Goal: Information Seeking & Learning: Compare options

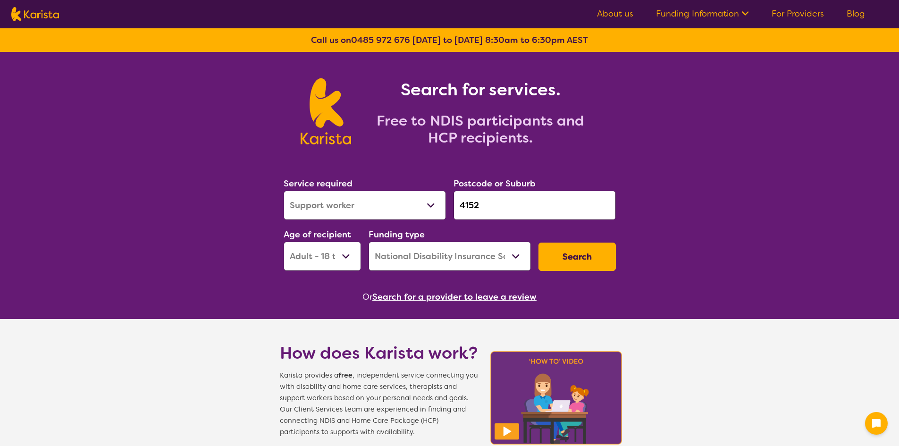
select select "Support worker"
select select "AD"
select select "NDIS"
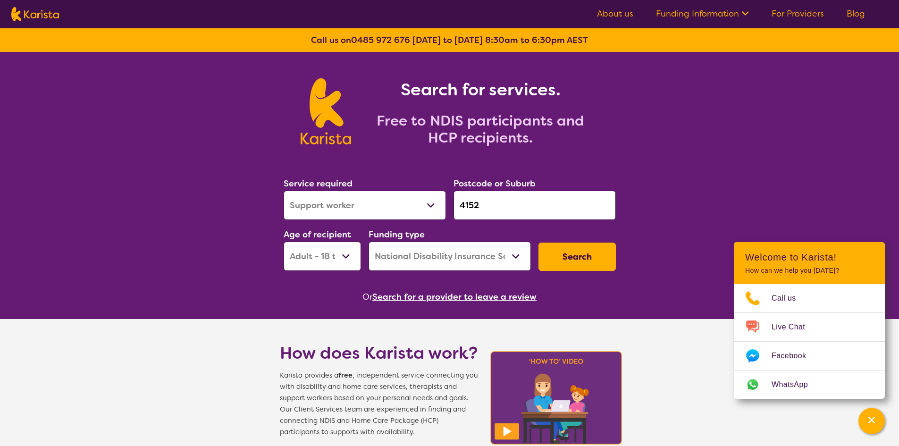
drag, startPoint x: 504, startPoint y: 216, endPoint x: 460, endPoint y: 213, distance: 44.0
click at [460, 213] on input "4152" at bounding box center [534, 205] width 162 height 29
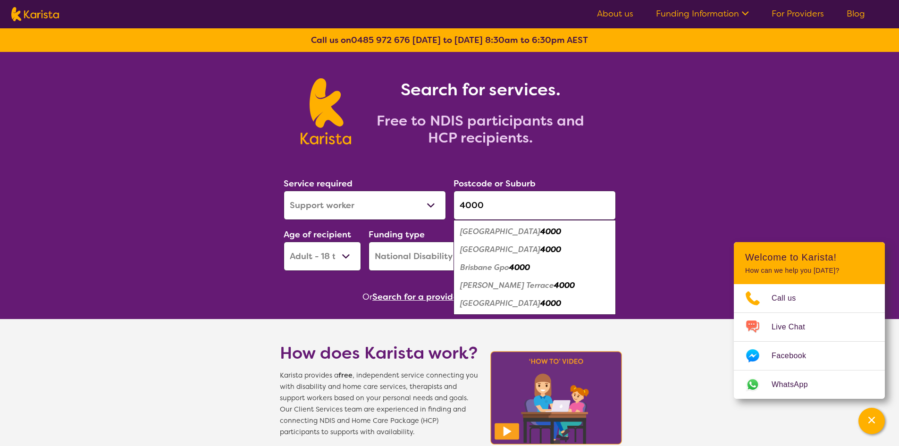
type input "4000"
click at [338, 258] on select "Early Childhood - 0 to 9 Child - 10 to 11 Adolescent - 12 to 17 Adult - 18 to 6…" at bounding box center [322, 256] width 77 height 29
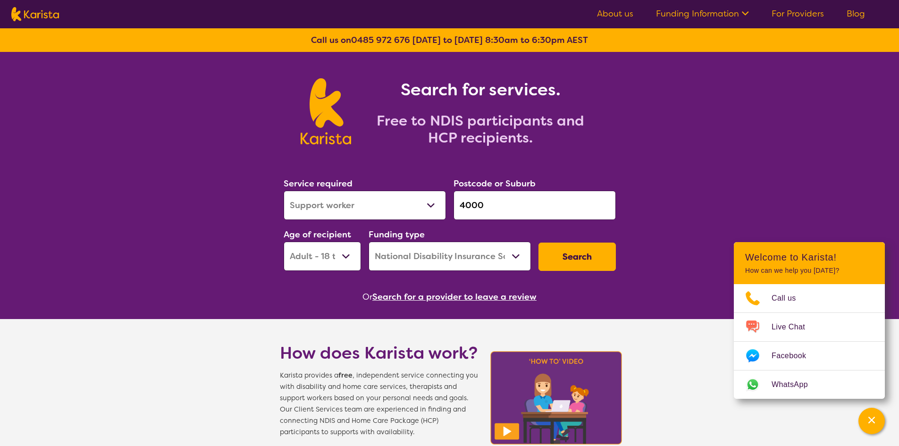
click at [403, 259] on select "Home Care Package (HCP) National Disability Insurance Scheme (NDIS) I don't know" at bounding box center [449, 256] width 162 height 29
click at [408, 207] on select "Allied Health Assistant Assessment ([MEDICAL_DATA] or [MEDICAL_DATA]) Behaviour…" at bounding box center [365, 205] width 162 height 29
select select "Domestic and home help"
click at [284, 191] on select "Allied Health Assistant Assessment ([MEDICAL_DATA] or [MEDICAL_DATA]) Behaviour…" at bounding box center [365, 205] width 162 height 29
click at [555, 250] on button "Search" at bounding box center [576, 257] width 77 height 28
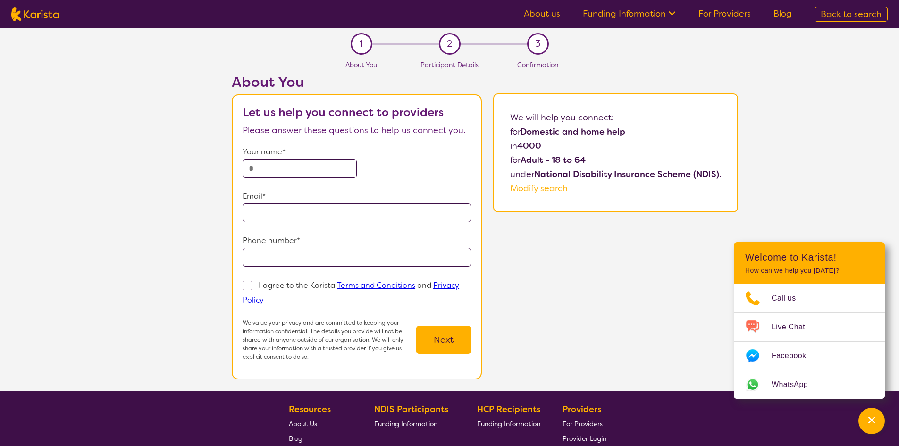
select select "Domestic and home help"
select select "AD"
select select "NDIS"
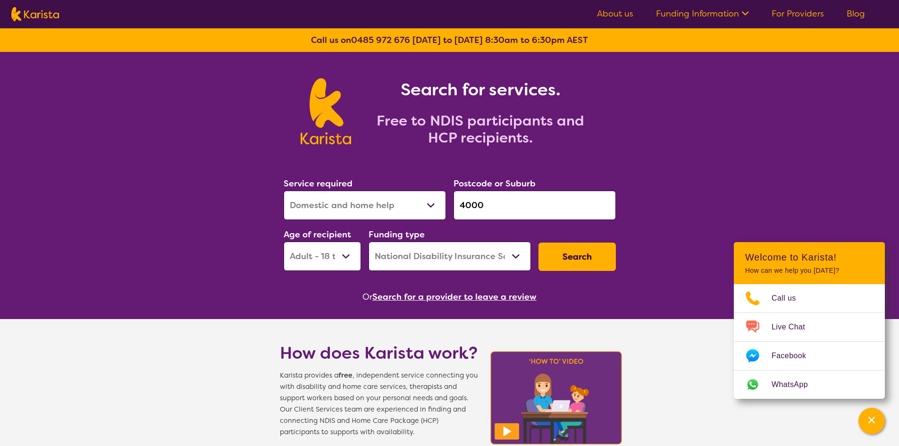
click at [349, 249] on select "Early Childhood - 0 to 9 Child - 10 to 11 Adolescent - 12 to 17 Adult - 18 to 6…" at bounding box center [322, 256] width 77 height 29
click at [381, 208] on select "Allied Health Assistant Assessment ([MEDICAL_DATA] or [MEDICAL_DATA]) Behaviour…" at bounding box center [365, 205] width 162 height 29
select select "NDIS Support Coordination"
click at [284, 191] on select "Allied Health Assistant Assessment ([MEDICAL_DATA] or [MEDICAL_DATA]) Behaviour…" at bounding box center [365, 205] width 162 height 29
click at [581, 261] on button "Search" at bounding box center [576, 257] width 77 height 28
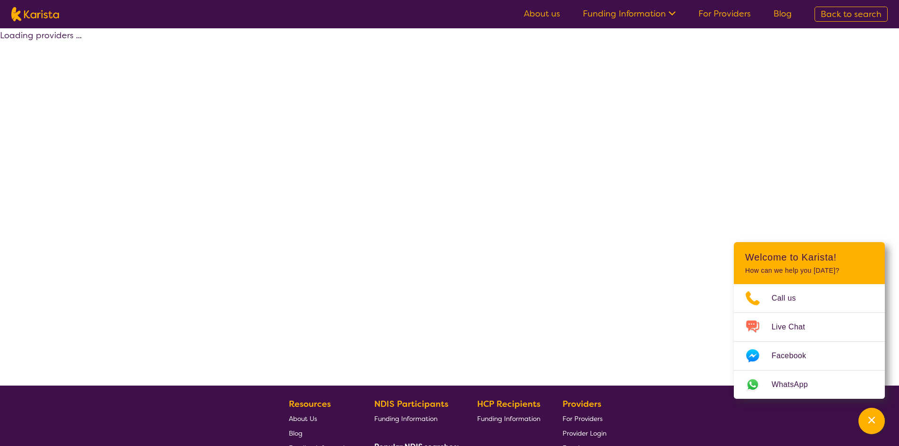
select select "by_score"
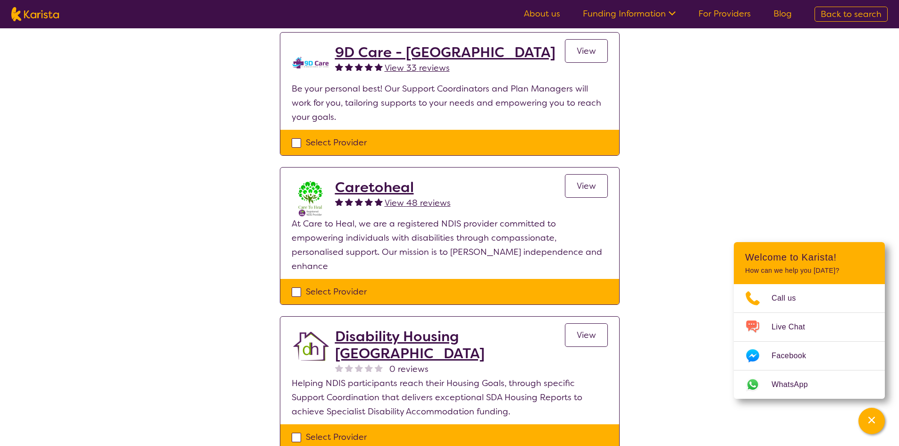
scroll to position [105, 0]
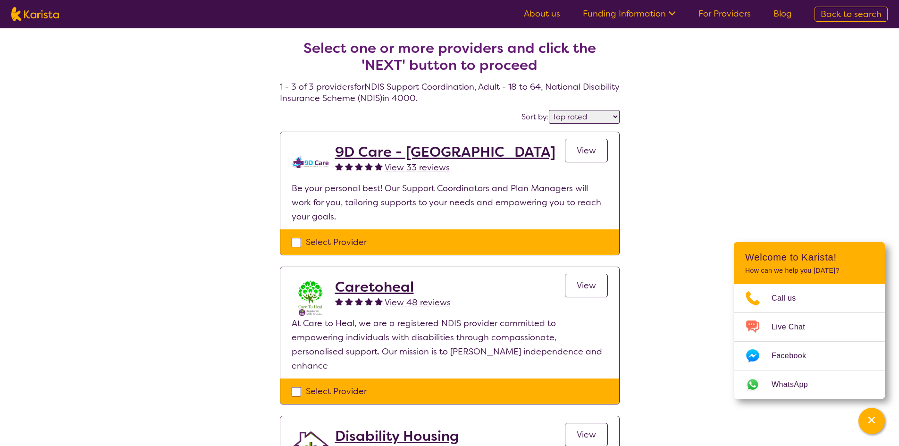
select select "NDIS Support Coordination"
select select "AD"
select select "NDIS"
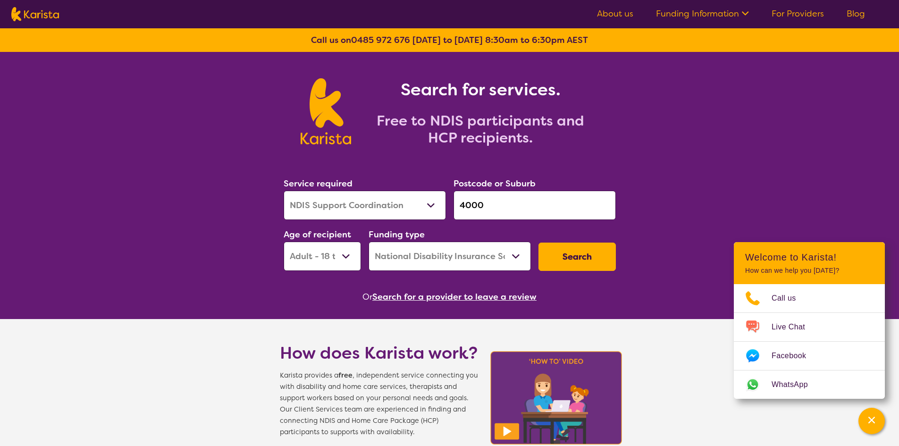
click at [429, 209] on select "Allied Health Assistant Assessment ([MEDICAL_DATA] or [MEDICAL_DATA]) Behaviour…" at bounding box center [365, 205] width 162 height 29
select select "Personal care"
click at [284, 191] on select "Allied Health Assistant Assessment ([MEDICAL_DATA] or [MEDICAL_DATA]) Behaviour…" at bounding box center [365, 205] width 162 height 29
click at [558, 250] on button "Search" at bounding box center [576, 257] width 77 height 28
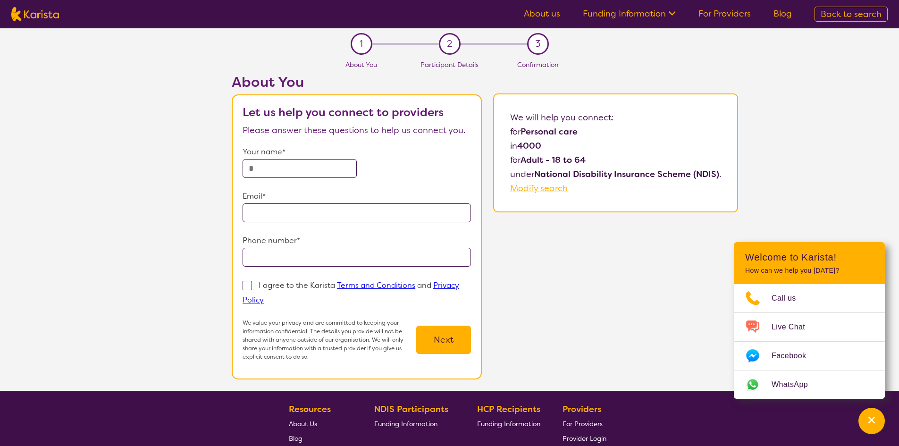
select select "Personal care"
select select "AD"
select select "NDIS"
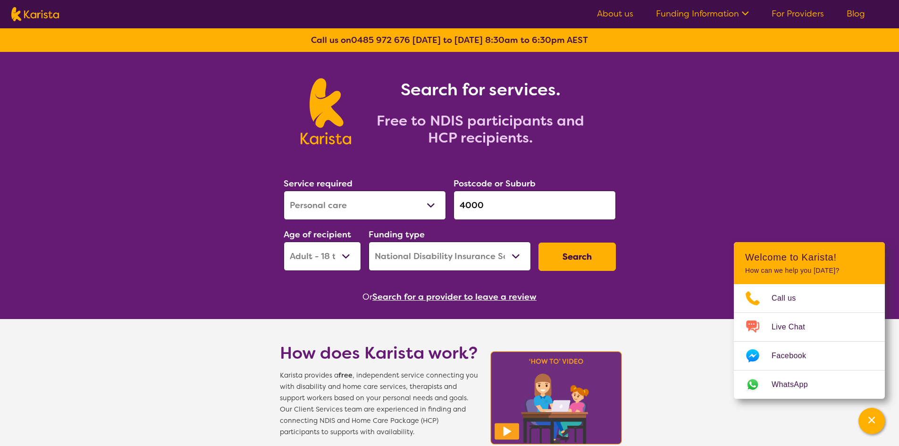
click at [340, 246] on select "Early Childhood - 0 to 9 Child - 10 to 11 Adolescent - 12 to 17 Adult - 18 to 6…" at bounding box center [322, 256] width 77 height 29
select select "AS"
click at [284, 242] on select "Early Childhood - 0 to 9 Child - 10 to 11 Adolescent - 12 to 17 Adult - 18 to 6…" at bounding box center [322, 256] width 77 height 29
click at [585, 263] on button "Search" at bounding box center [576, 257] width 77 height 28
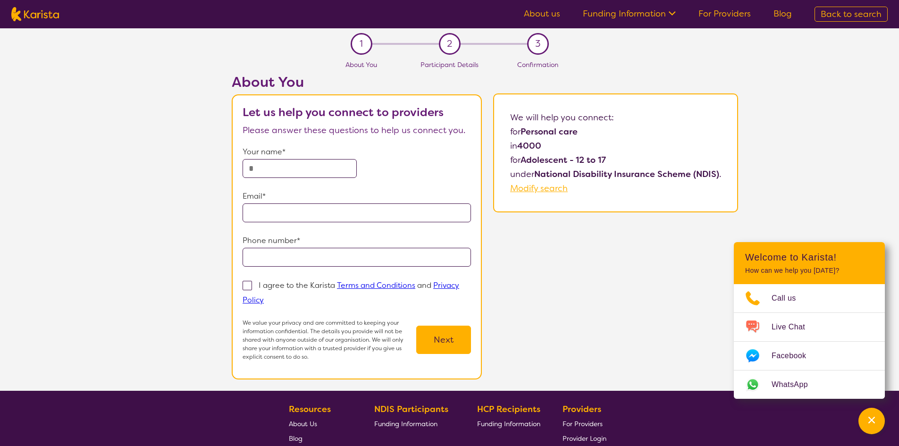
select select "Personal care"
select select "AS"
select select "NDIS"
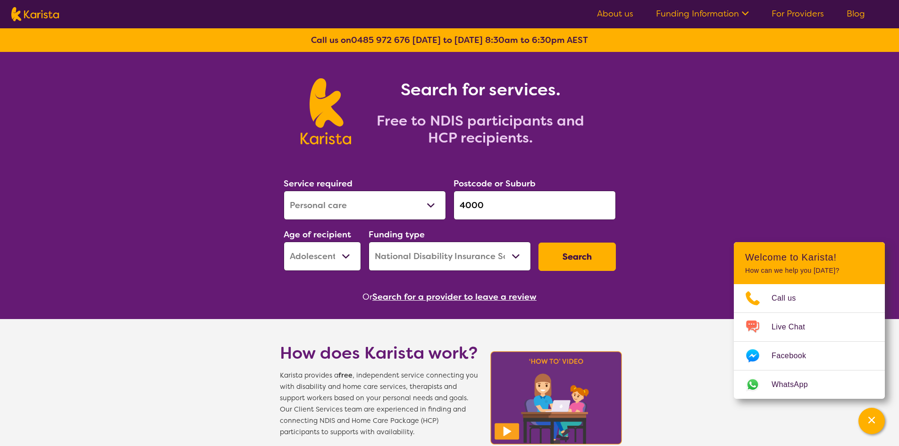
click at [351, 256] on select "Early Childhood - 0 to 9 Child - 10 to 11 Adolescent - 12 to 17 Adult - 18 to 6…" at bounding box center [322, 256] width 77 height 29
select select "AD"
click at [284, 242] on select "Early Childhood - 0 to 9 Child - 10 to 11 Adolescent - 12 to 17 Adult - 18 to 6…" at bounding box center [322, 256] width 77 height 29
click at [389, 198] on select "Allied Health Assistant Assessment ([MEDICAL_DATA] or [MEDICAL_DATA]) Behaviour…" at bounding box center [365, 205] width 162 height 29
select select "Support worker"
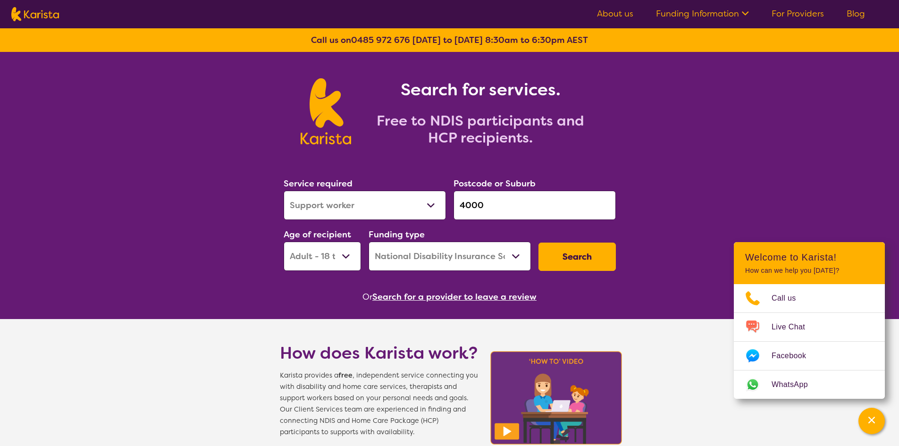
click at [284, 191] on select "Allied Health Assistant Assessment ([MEDICAL_DATA] or [MEDICAL_DATA]) Behaviour…" at bounding box center [365, 205] width 162 height 29
click at [571, 263] on button "Search" at bounding box center [576, 257] width 77 height 28
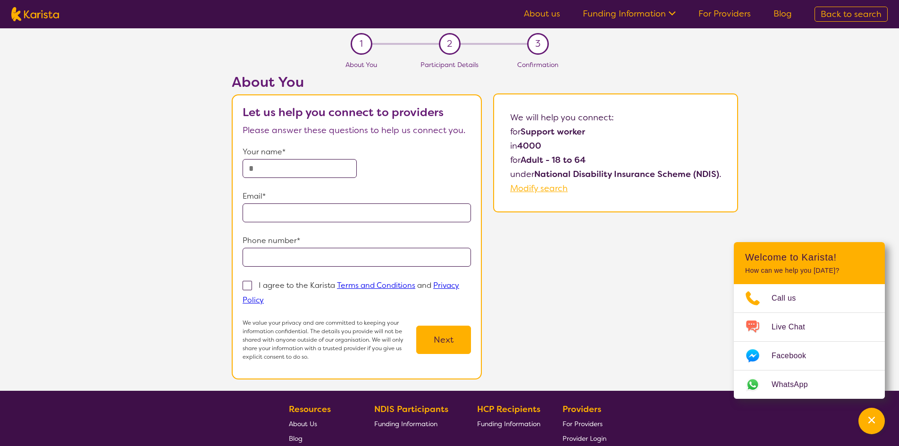
select select "Support worker"
select select "AD"
select select "NDIS"
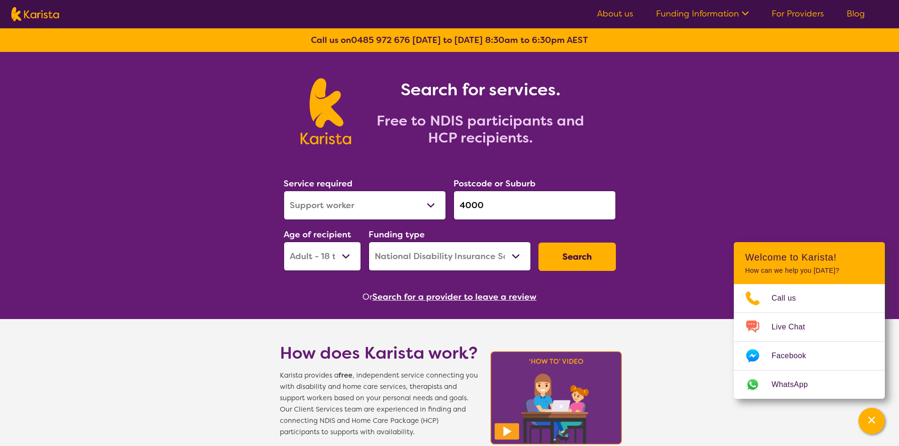
drag, startPoint x: 478, startPoint y: 204, endPoint x: 485, endPoint y: 204, distance: 6.6
click at [485, 204] on input "4000" at bounding box center [534, 205] width 162 height 29
drag, startPoint x: 465, startPoint y: 205, endPoint x: 497, endPoint y: 207, distance: 32.6
click at [497, 207] on input "4000" at bounding box center [534, 205] width 162 height 29
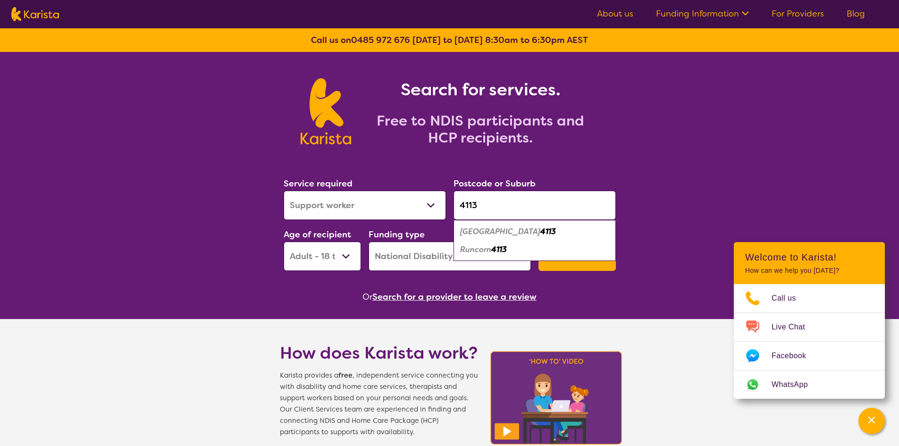
type input "4113"
click at [465, 232] on em "[GEOGRAPHIC_DATA]" at bounding box center [500, 231] width 80 height 10
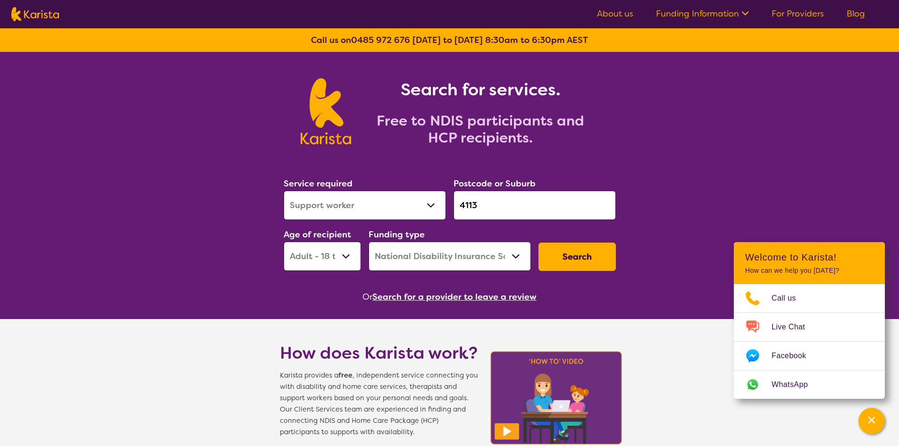
click at [560, 259] on button "Search" at bounding box center [576, 257] width 77 height 28
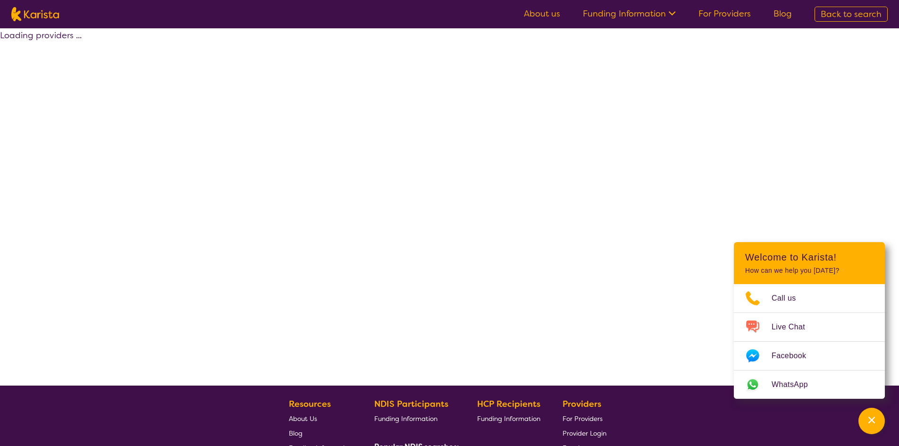
select select "by_score"
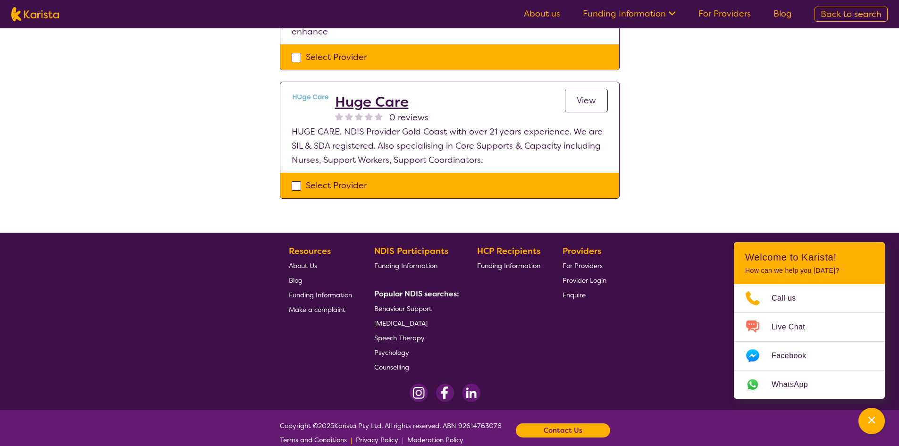
scroll to position [109, 0]
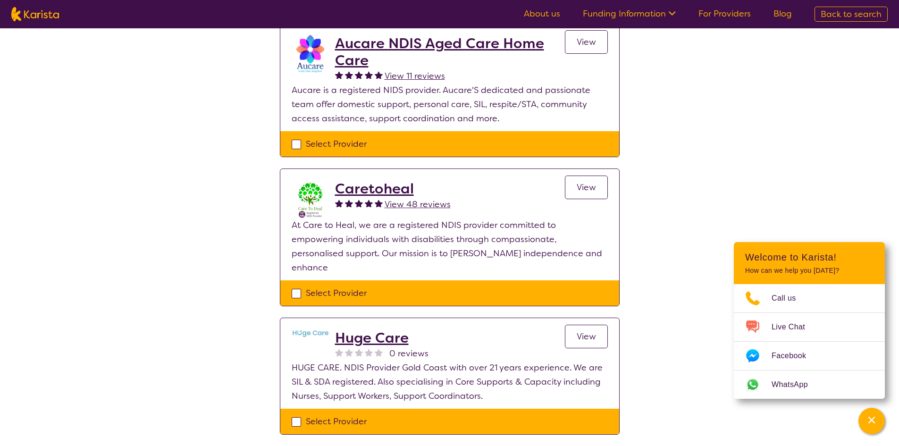
select select "Support worker"
select select "AD"
select select "NDIS"
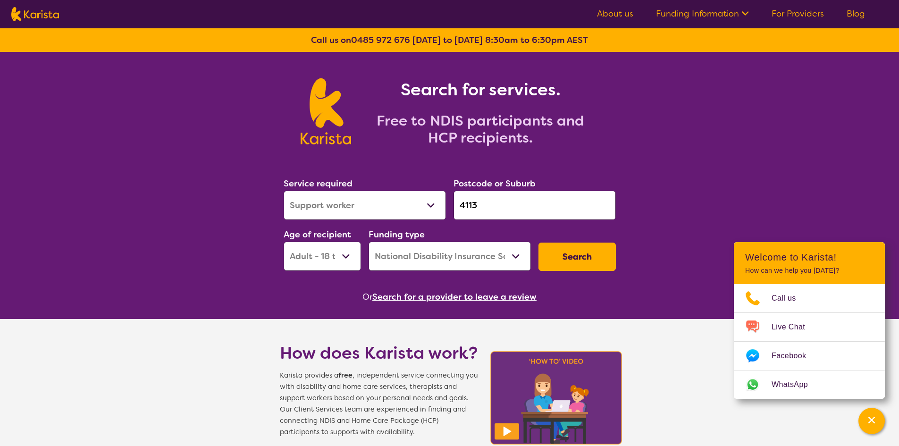
click at [332, 251] on select "Early Childhood - 0 to 9 Child - 10 to 11 Adolescent - 12 to 17 Adult - 18 to 6…" at bounding box center [322, 256] width 77 height 29
click at [368, 211] on select "Allied Health Assistant Assessment ([MEDICAL_DATA] or [MEDICAL_DATA]) Behaviour…" at bounding box center [365, 205] width 162 height 29
select select "Domestic and home help"
click at [284, 191] on select "Allied Health Assistant Assessment ([MEDICAL_DATA] or [MEDICAL_DATA]) Behaviour…" at bounding box center [365, 205] width 162 height 29
click at [577, 260] on button "Search" at bounding box center [576, 257] width 77 height 28
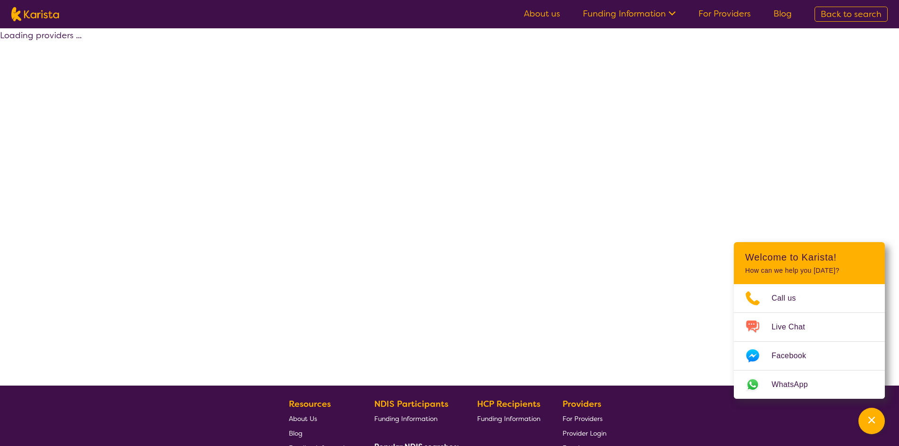
select select "by_score"
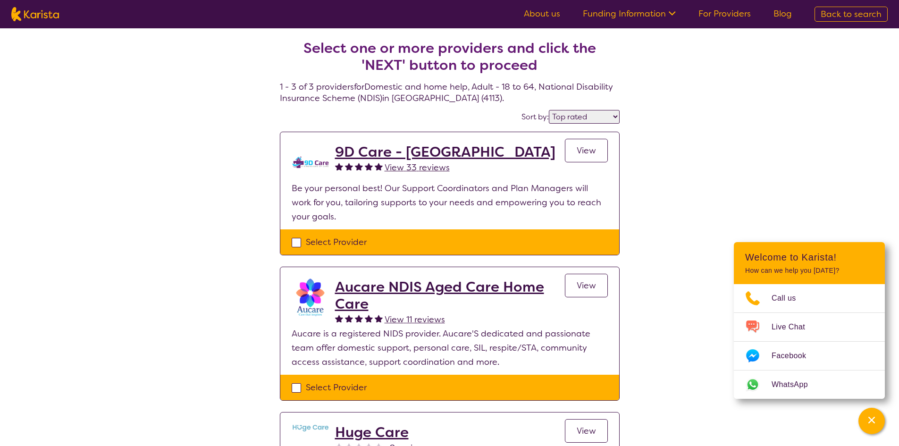
scroll to position [47, 0]
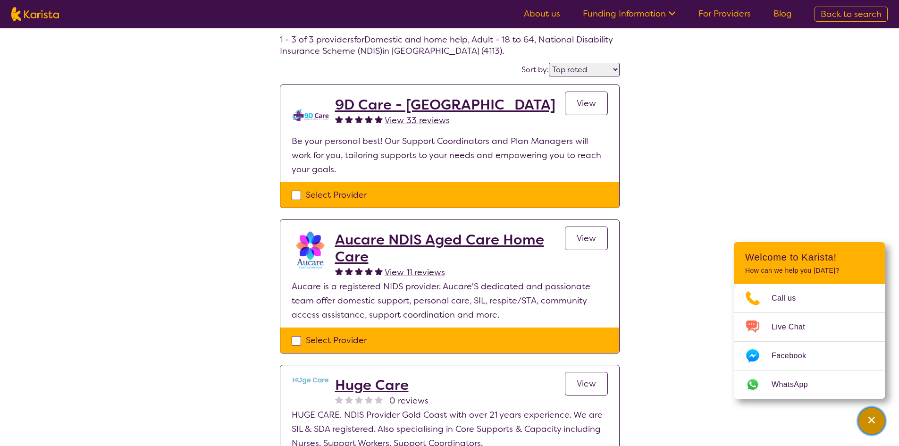
click at [866, 415] on div "Channel Menu" at bounding box center [871, 420] width 19 height 21
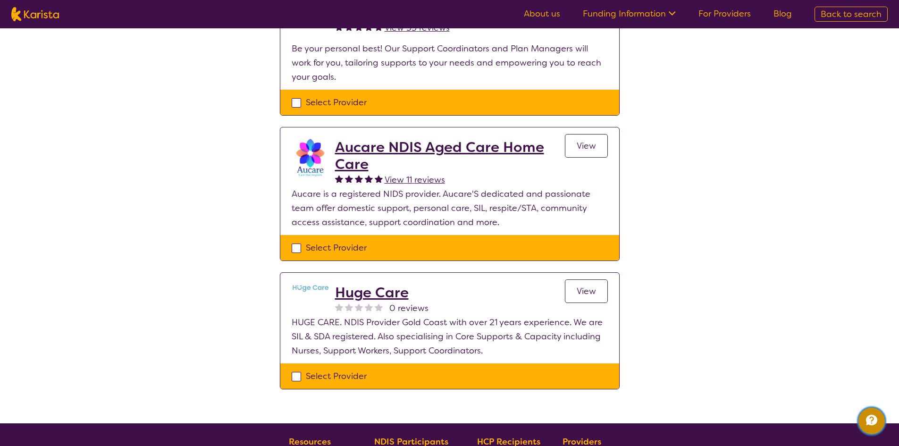
scroll to position [142, 0]
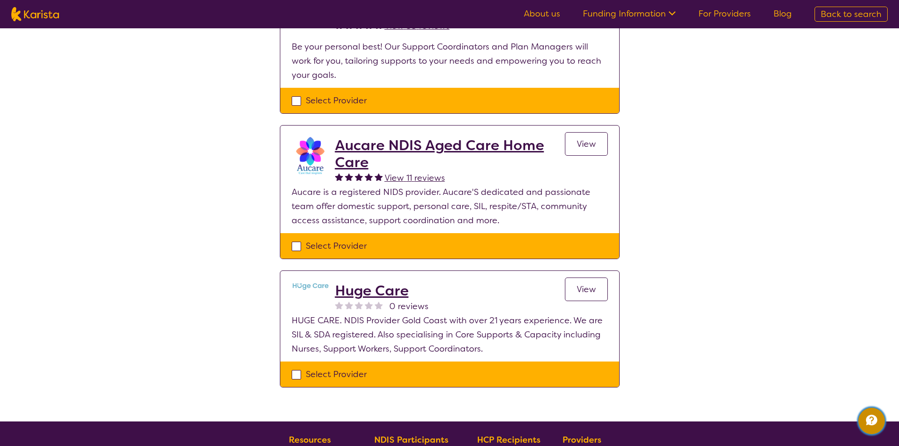
select select "Domestic and home help"
select select "AD"
select select "NDIS"
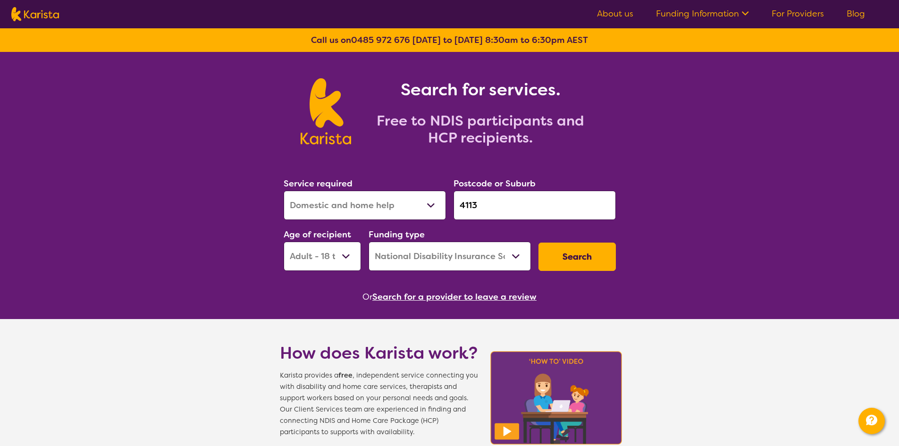
drag, startPoint x: 498, startPoint y: 212, endPoint x: 427, endPoint y: 198, distance: 71.7
click at [427, 198] on div "Service required Allied Health Assistant Assessment ([MEDICAL_DATA] or [MEDICAL…" at bounding box center [450, 224] width 340 height 102
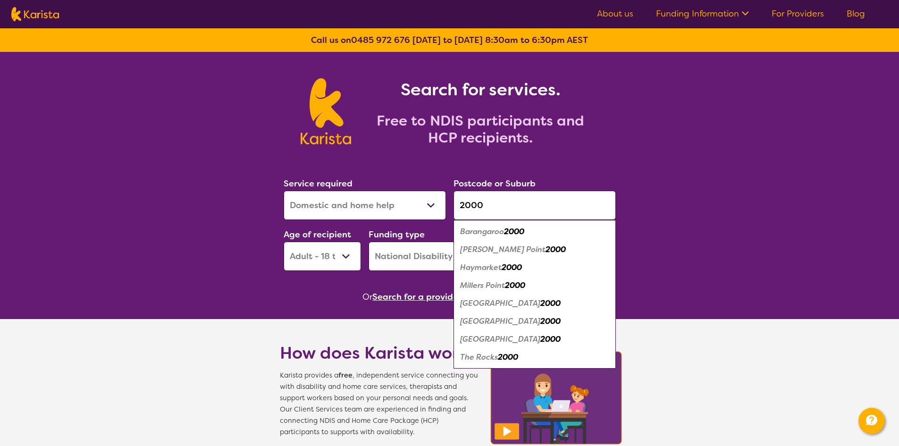
type input "2000"
click at [568, 240] on div "Barangaroo 2000" at bounding box center [534, 232] width 153 height 18
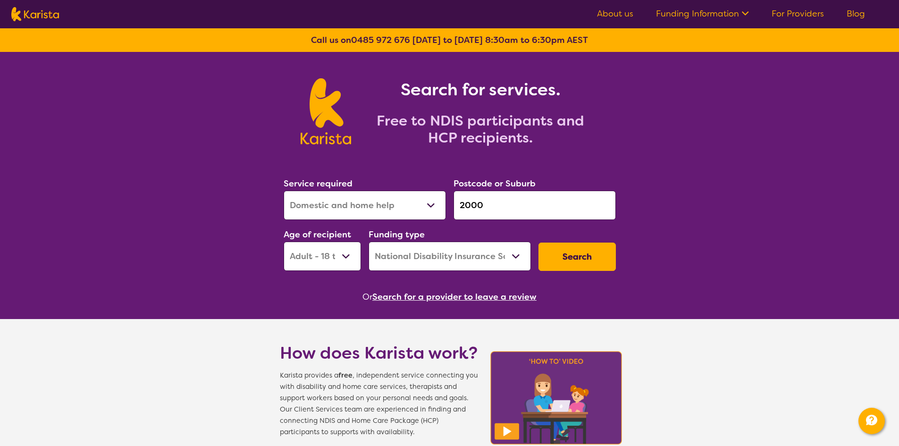
click at [576, 267] on button "Search" at bounding box center [576, 257] width 77 height 28
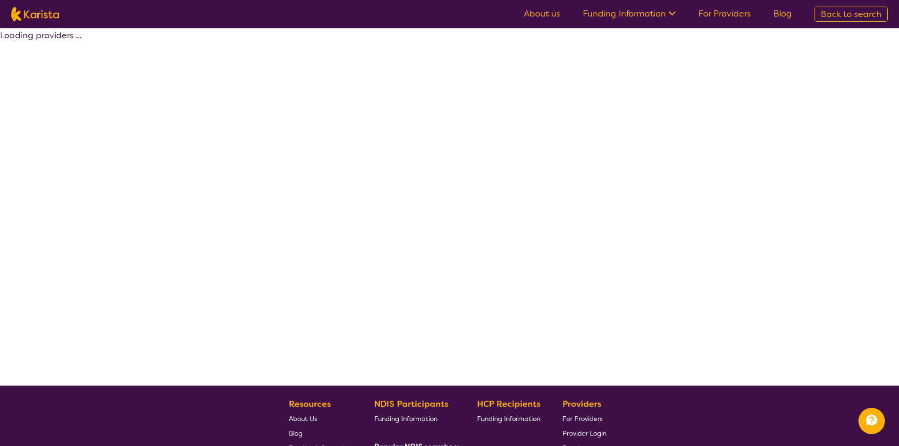
select select "by_score"
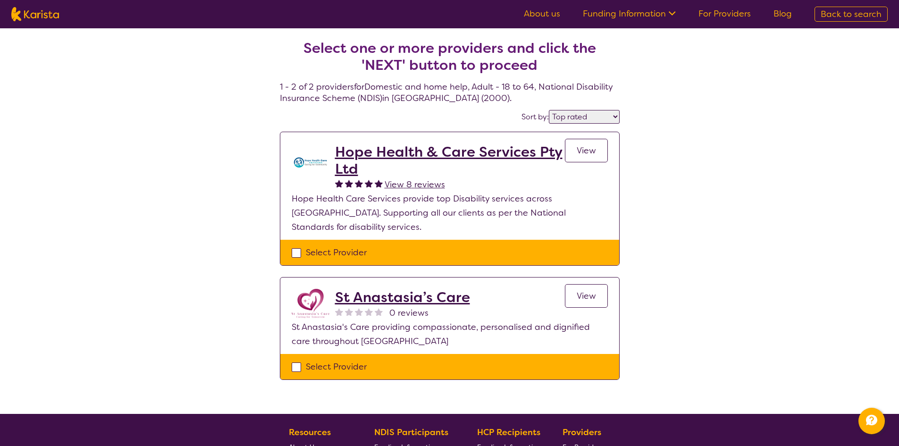
select select "Domestic and home help"
select select "AD"
select select "NDIS"
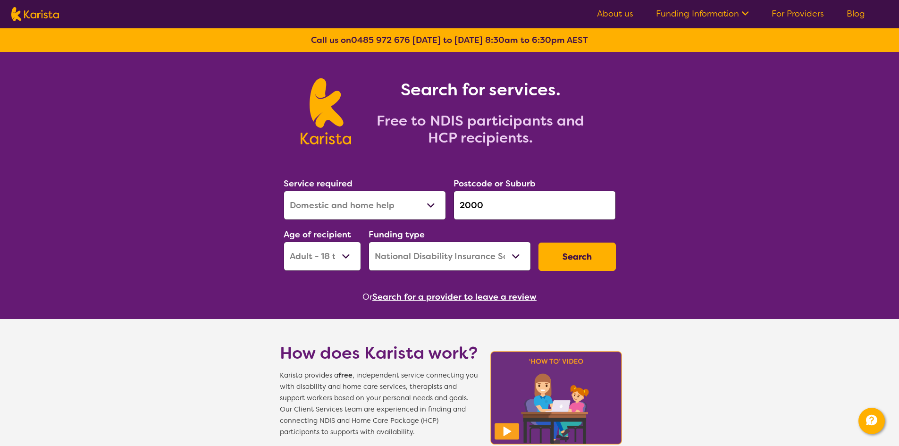
click at [343, 195] on select "Allied Health Assistant Assessment ([MEDICAL_DATA] or [MEDICAL_DATA]) Behaviour…" at bounding box center [365, 205] width 162 height 29
select select "Support worker"
click at [284, 191] on select "Allied Health Assistant Assessment ([MEDICAL_DATA] or [MEDICAL_DATA]) Behaviour…" at bounding box center [365, 205] width 162 height 29
click at [569, 256] on button "Search" at bounding box center [576, 257] width 77 height 28
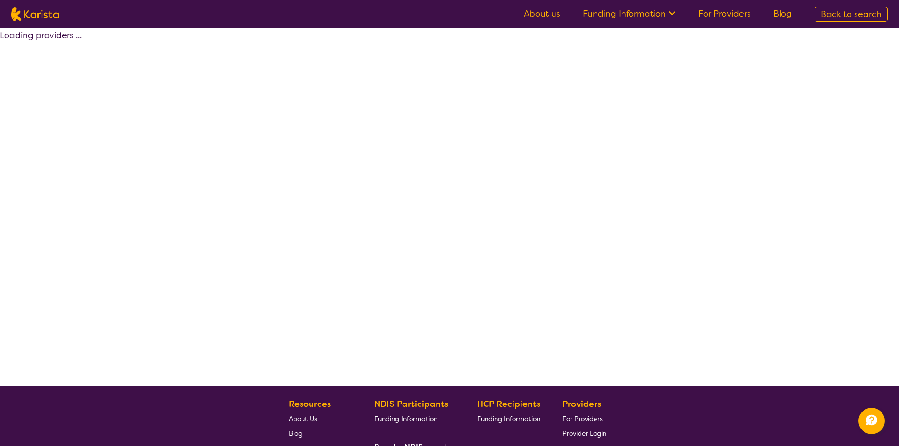
select select "by_score"
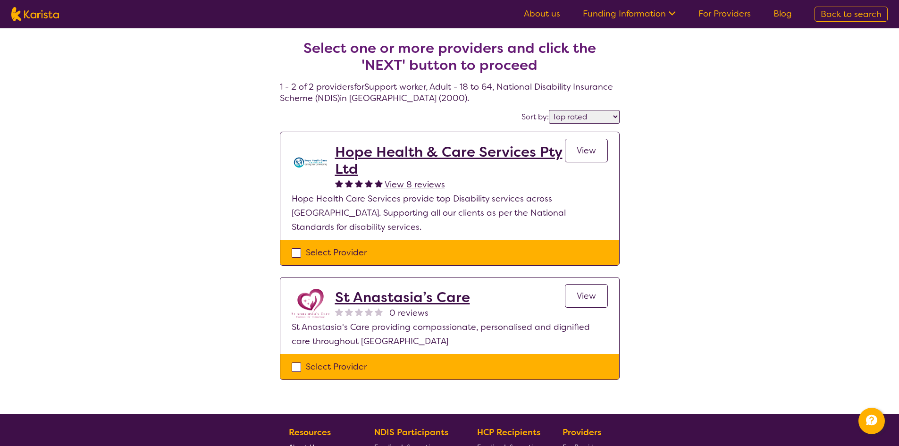
click at [28, 14] on img at bounding box center [35, 14] width 48 height 14
select select "Support worker"
select select "AD"
select select "NDIS"
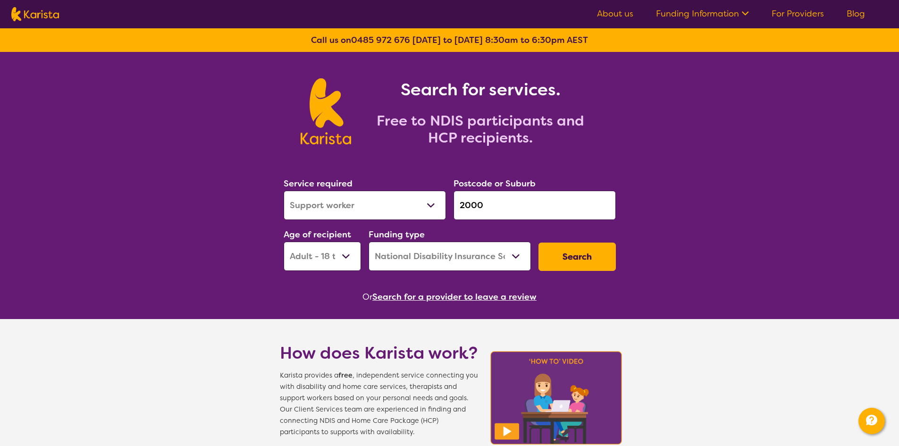
click at [28, 14] on img at bounding box center [35, 14] width 48 height 14
